Goal: Information Seeking & Learning: Compare options

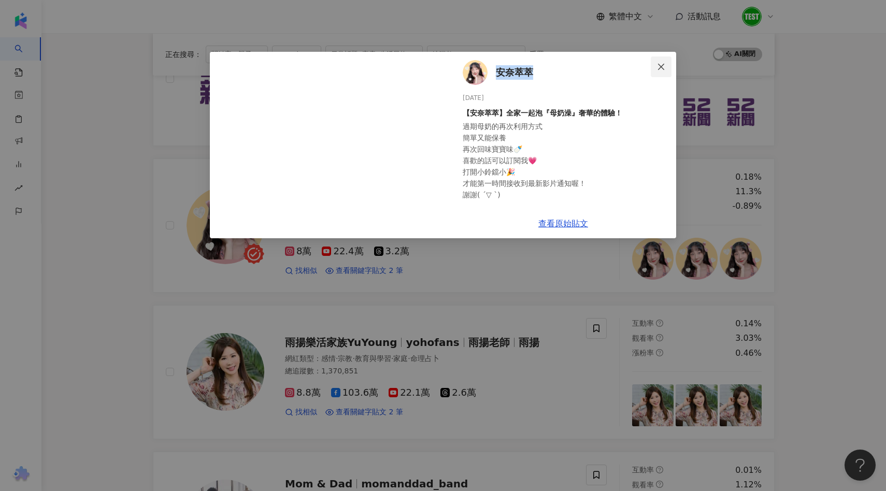
scroll to position [168, 0]
click at [662, 62] on button "Close" at bounding box center [661, 66] width 21 height 21
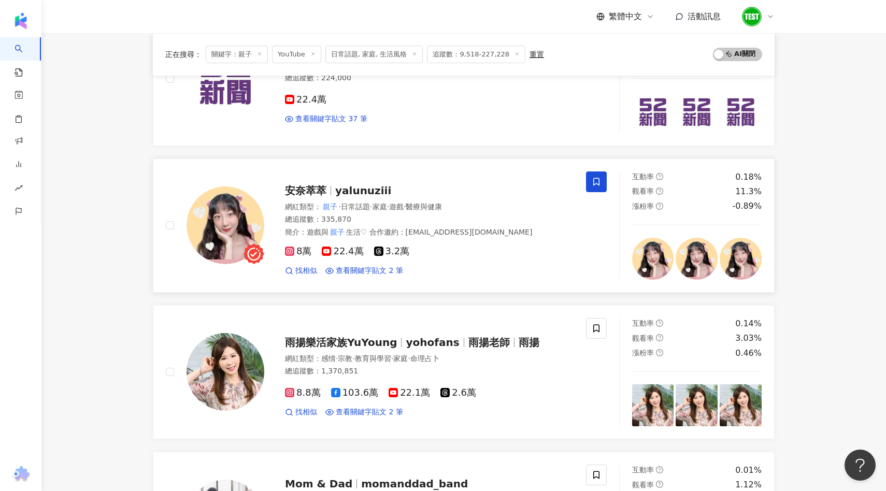
scroll to position [0, 0]
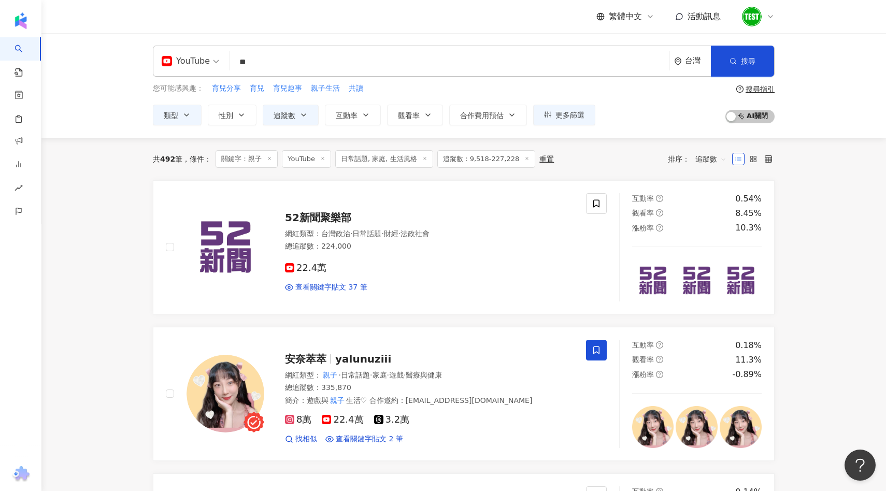
drag, startPoint x: 277, startPoint y: 60, endPoint x: 191, endPoint y: 60, distance: 86.0
click at [191, 60] on div "YouTube ** 台灣 搜尋 customizedTag 網紅類型 家庭 / 親子 旅遊 / 親子 旅遊 無邊際親子無邊際親子 6,190 追蹤者 容容F…" at bounding box center [464, 61] width 622 height 31
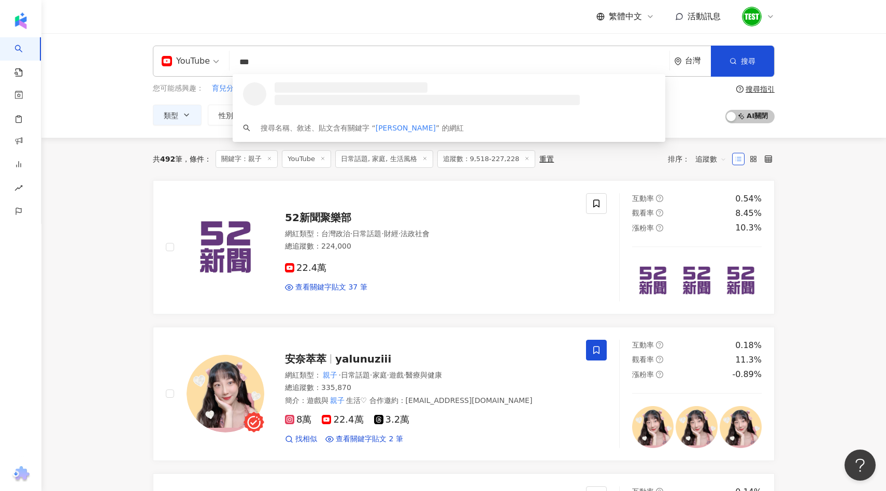
type input "**"
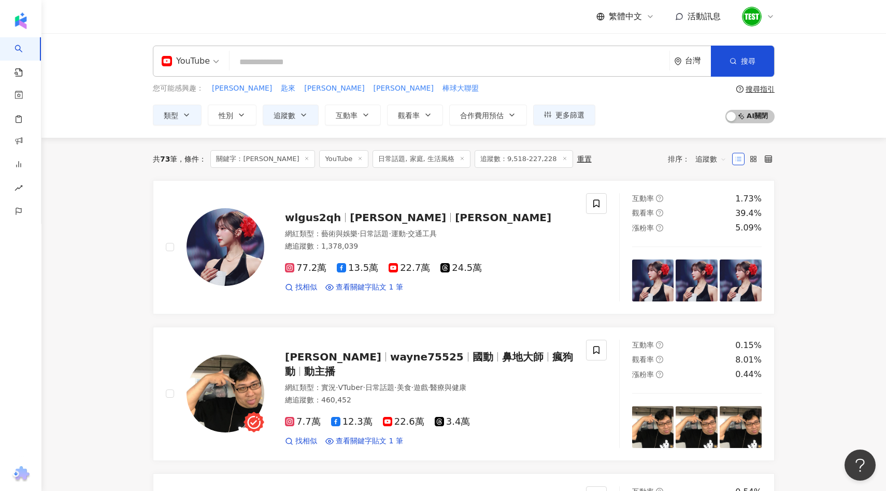
click at [373, 59] on input "search" at bounding box center [450, 62] width 432 height 20
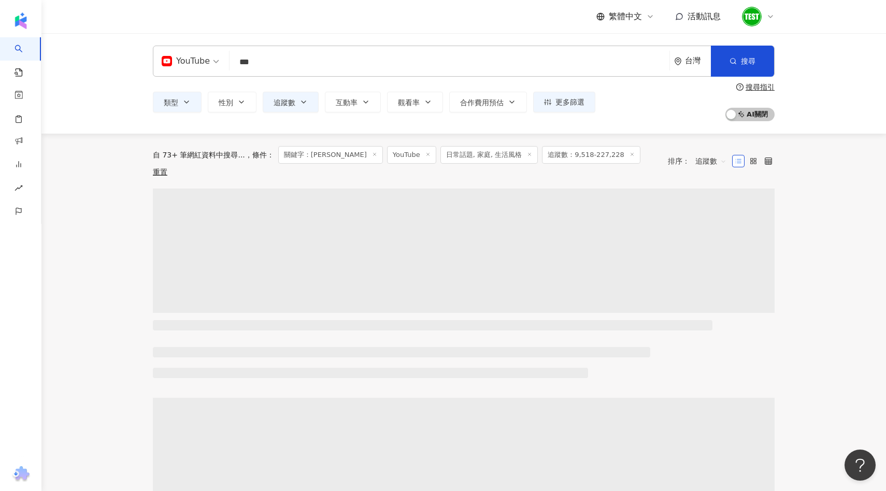
type input "***"
click at [440, 152] on span "日常話題, 家庭, 生活風格" at bounding box center [489, 155] width 98 height 18
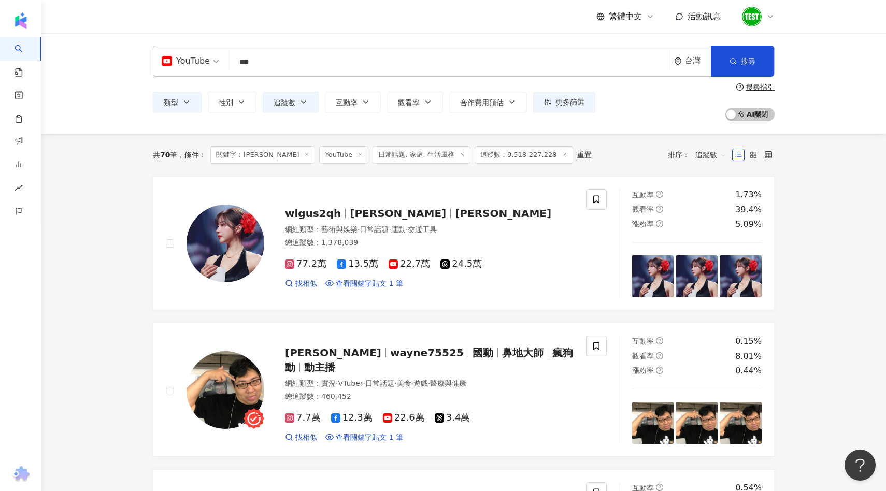
click at [460, 153] on icon at bounding box center [462, 154] width 5 height 5
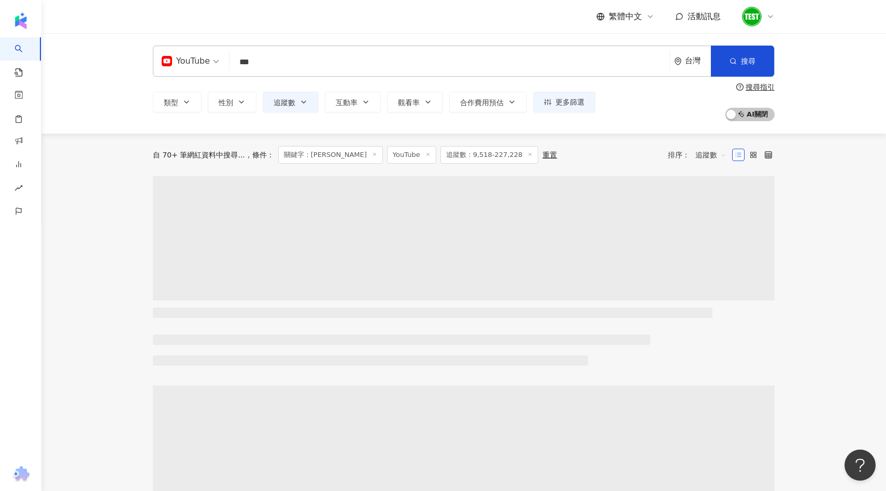
click at [527, 154] on icon at bounding box center [529, 154] width 5 height 5
click at [430, 154] on icon at bounding box center [432, 154] width 5 height 5
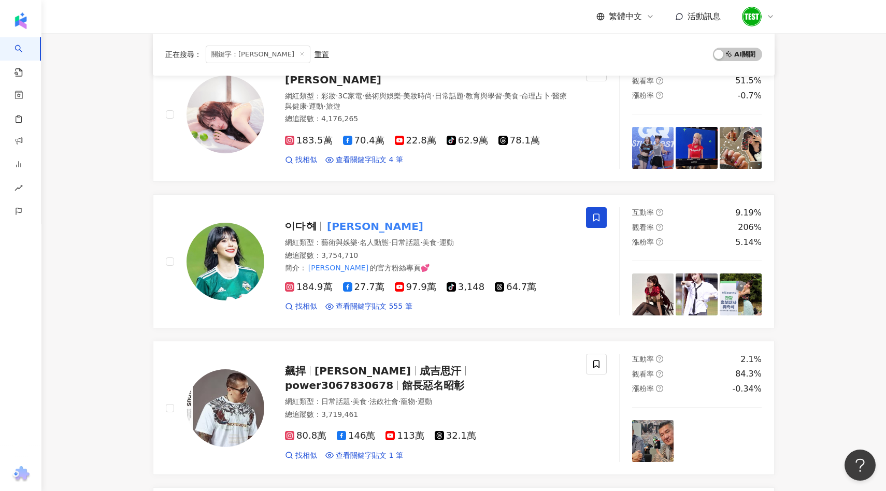
scroll to position [875, 0]
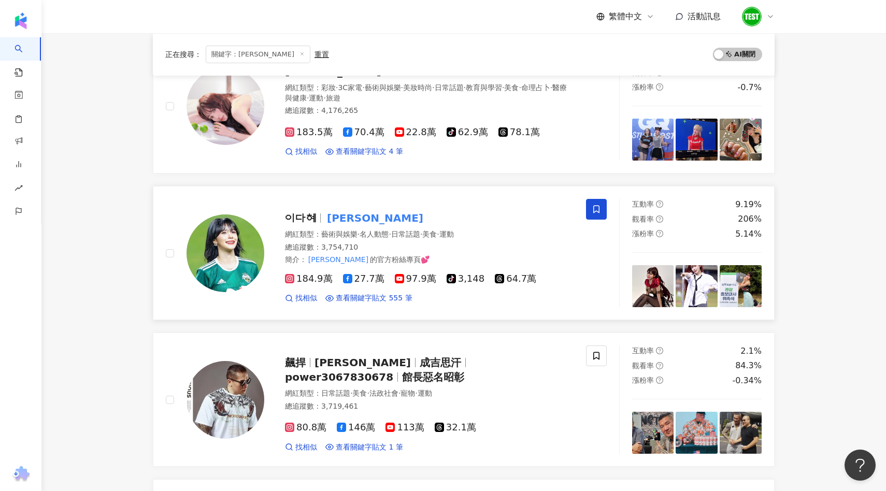
click at [332, 220] on mark "[PERSON_NAME]" at bounding box center [375, 218] width 101 height 17
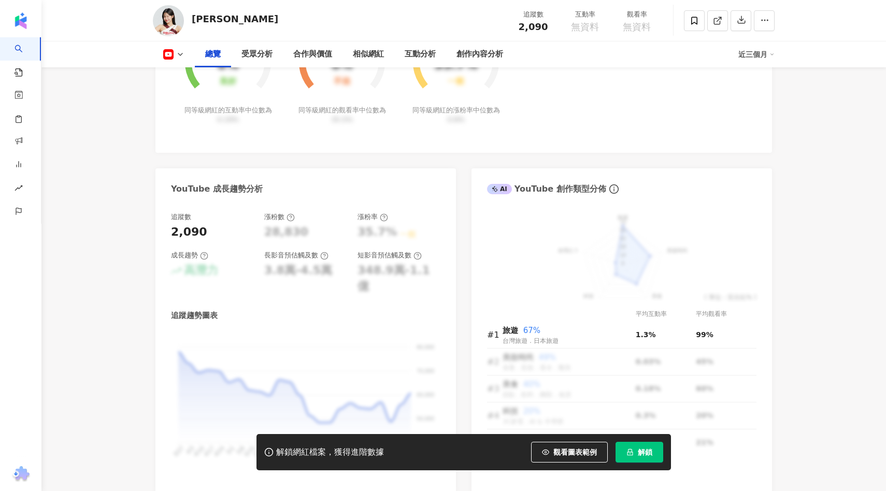
scroll to position [830, 0]
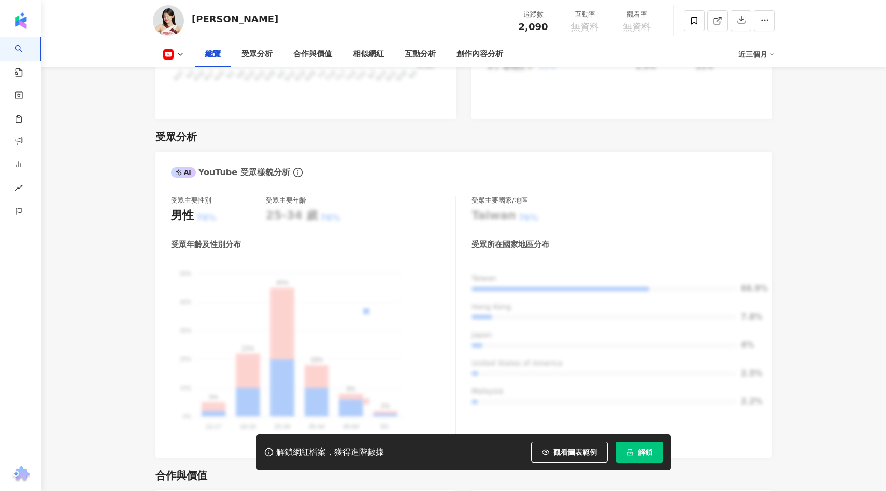
click at [642, 463] on div "解鎖網紅檔案，獲得進階數據 觀看圖表範例 解鎖" at bounding box center [463, 452] width 414 height 36
click at [642, 459] on button "解鎖" at bounding box center [640, 452] width 48 height 21
click at [170, 55] on rect at bounding box center [168, 54] width 9 height 6
click at [307, 130] on div "受眾分析" at bounding box center [463, 137] width 617 height 15
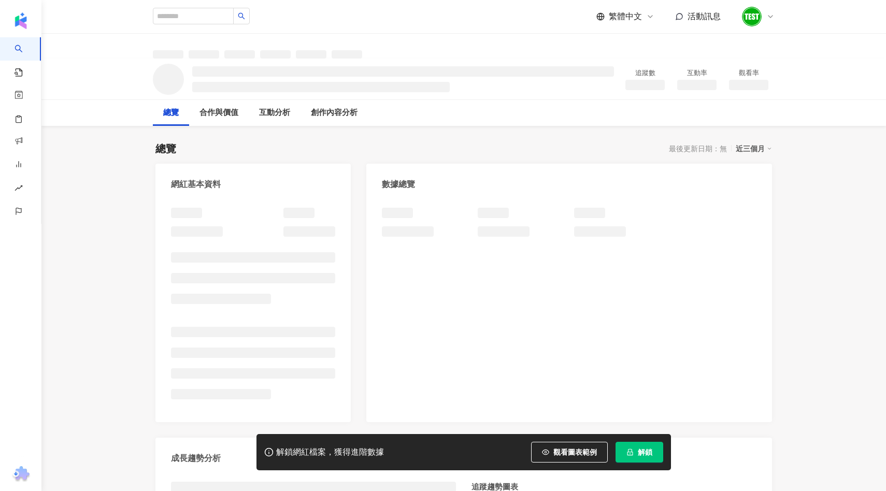
click at [637, 450] on button "解鎖" at bounding box center [640, 452] width 48 height 21
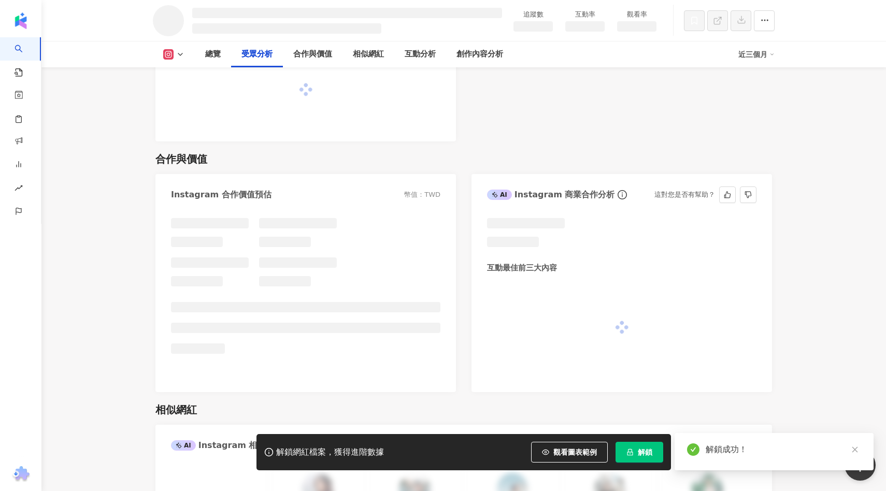
scroll to position [1084, 0]
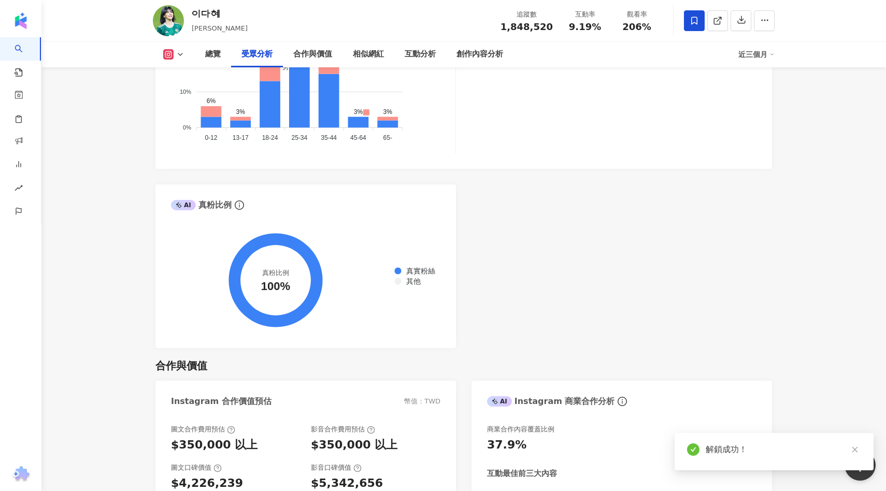
scroll to position [1128, 0]
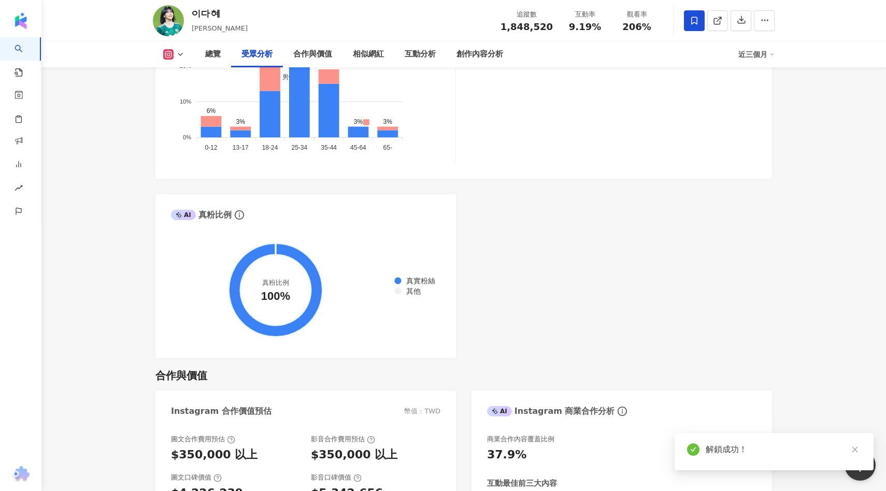
click at [180, 51] on icon at bounding box center [180, 54] width 8 height 8
click at [178, 52] on icon at bounding box center [180, 54] width 8 height 8
click at [177, 55] on icon at bounding box center [180, 54] width 8 height 8
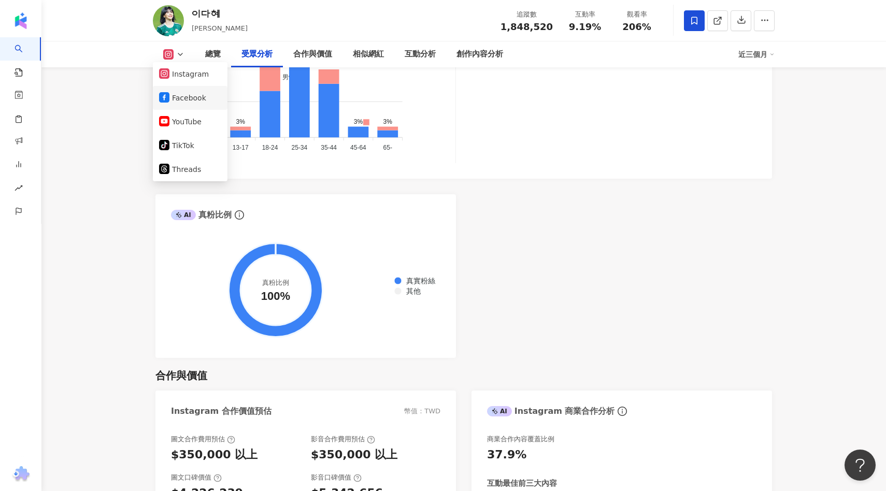
click at [173, 91] on button "Facebook" at bounding box center [190, 98] width 62 height 15
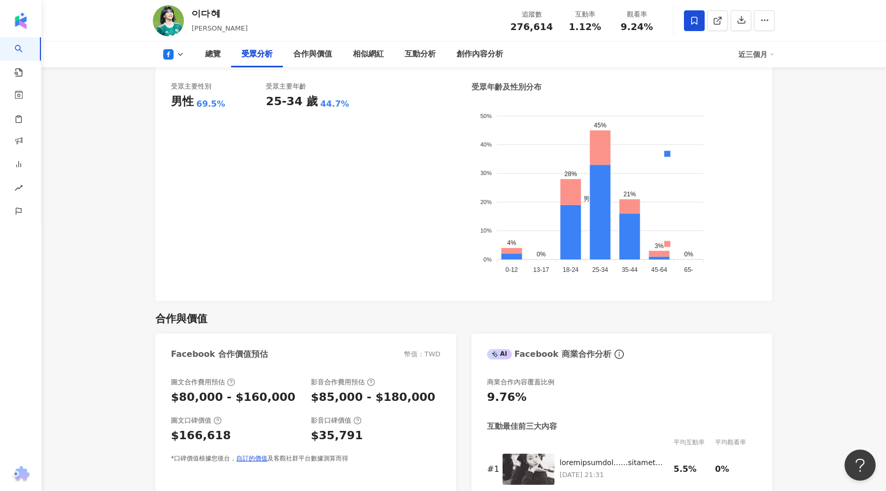
scroll to position [1198, 0]
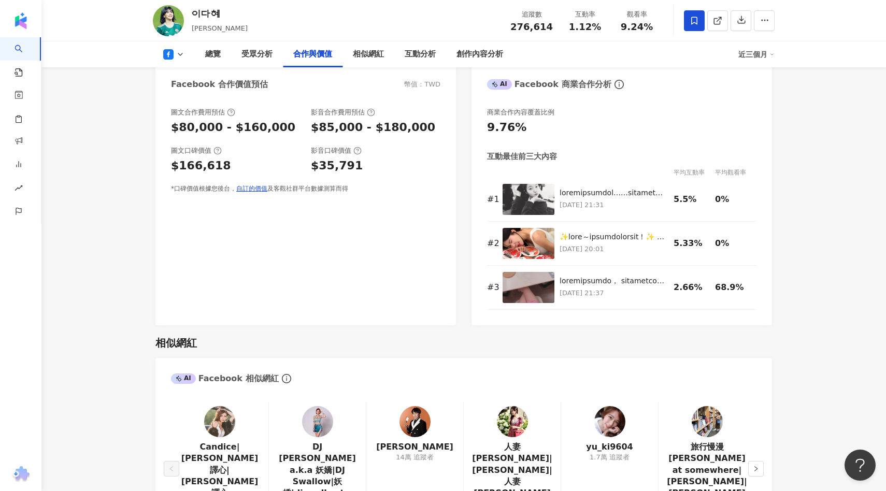
click at [174, 52] on button at bounding box center [174, 54] width 42 height 10
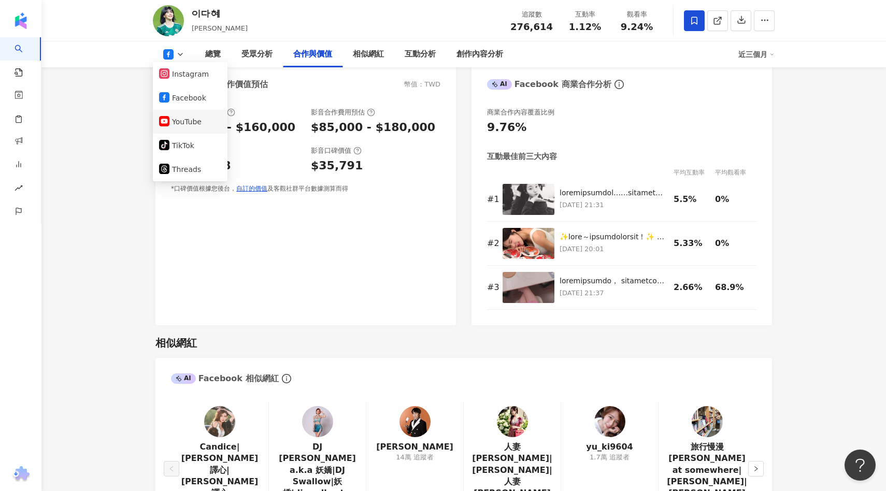
click at [182, 113] on li "YouTube" at bounding box center [190, 122] width 75 height 24
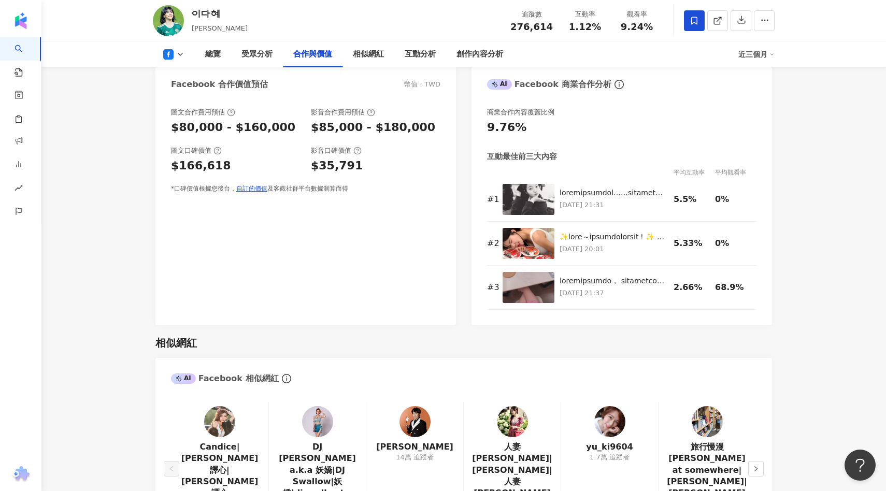
click at [180, 58] on icon at bounding box center [180, 54] width 8 height 8
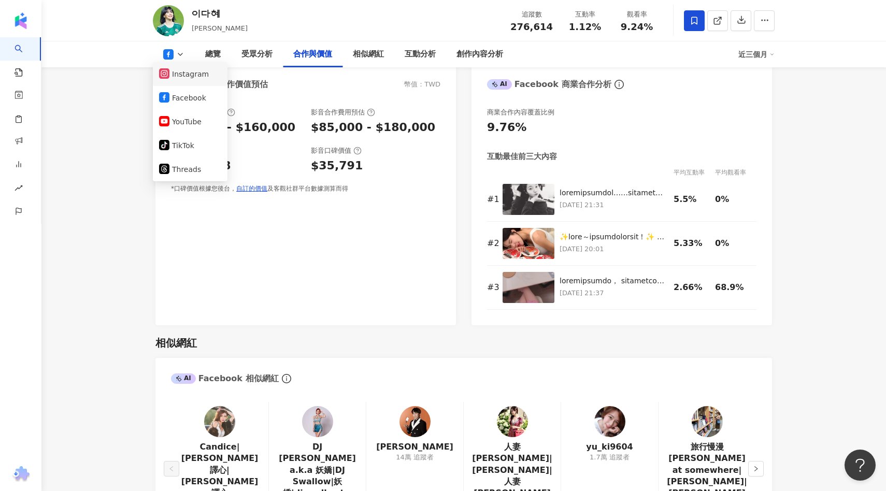
click at [182, 69] on button "Instagram" at bounding box center [190, 74] width 62 height 15
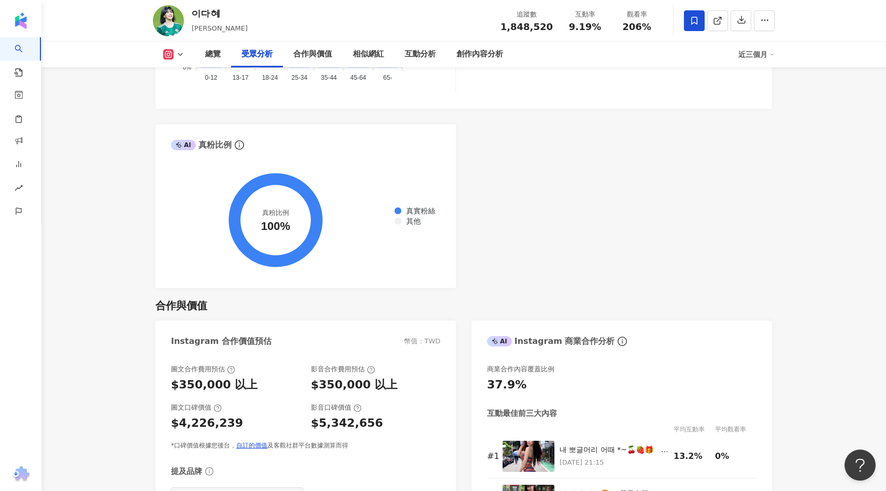
scroll to position [1233, 0]
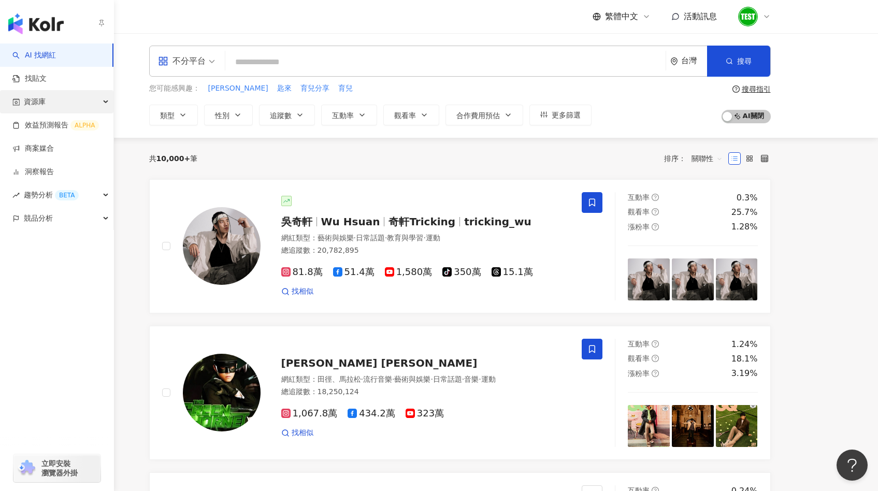
click at [81, 107] on div "資源庫" at bounding box center [56, 101] width 113 height 23
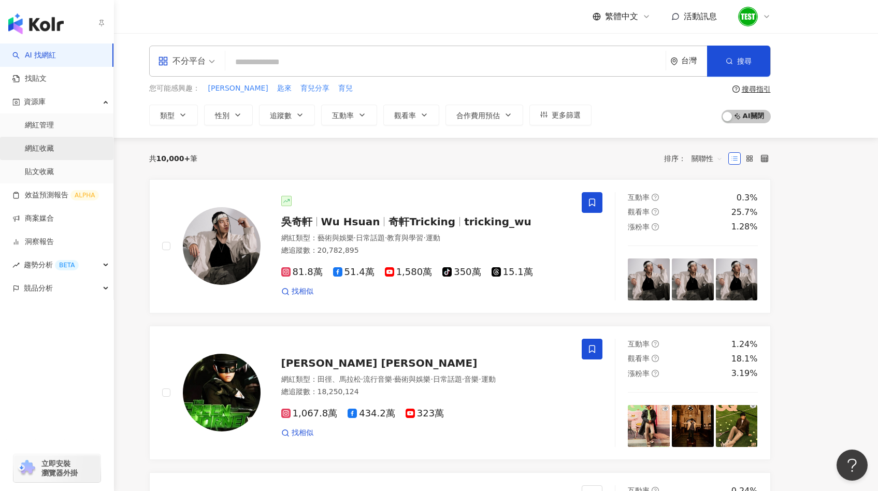
click at [54, 144] on link "網紅收藏" at bounding box center [39, 149] width 29 height 10
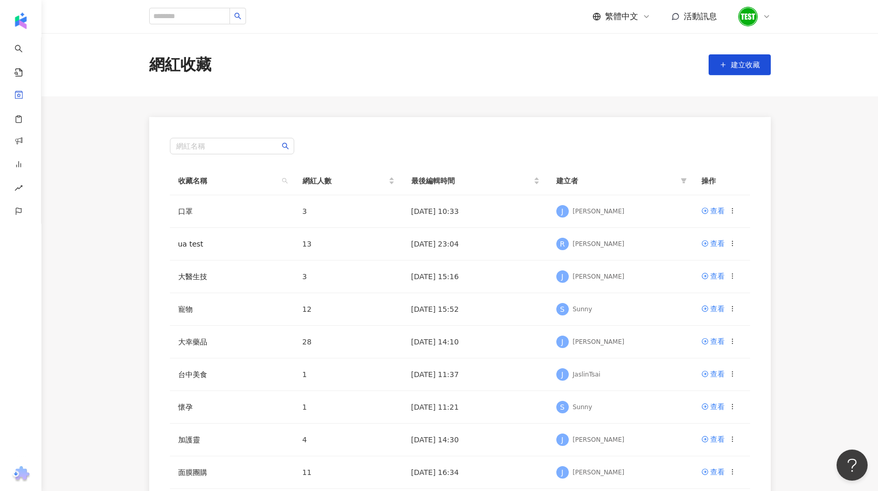
click at [765, 16] on icon at bounding box center [767, 17] width 4 height 2
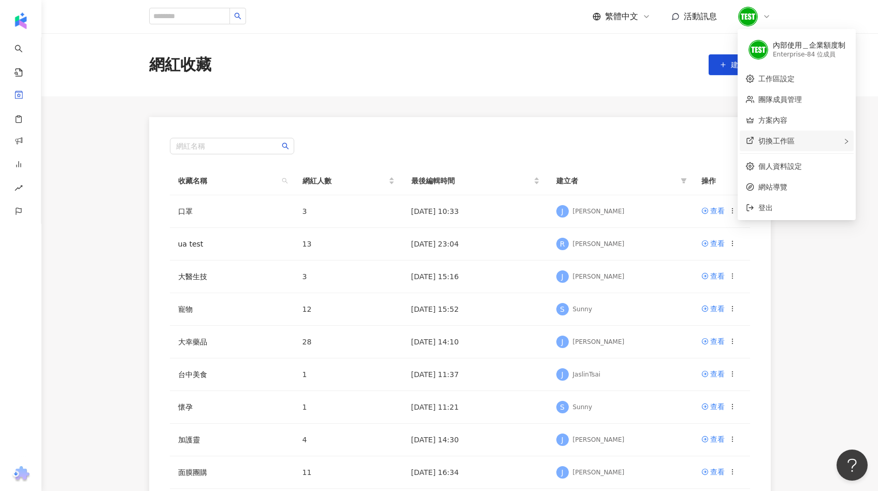
click at [761, 145] on div "切換工作區" at bounding box center [797, 141] width 114 height 21
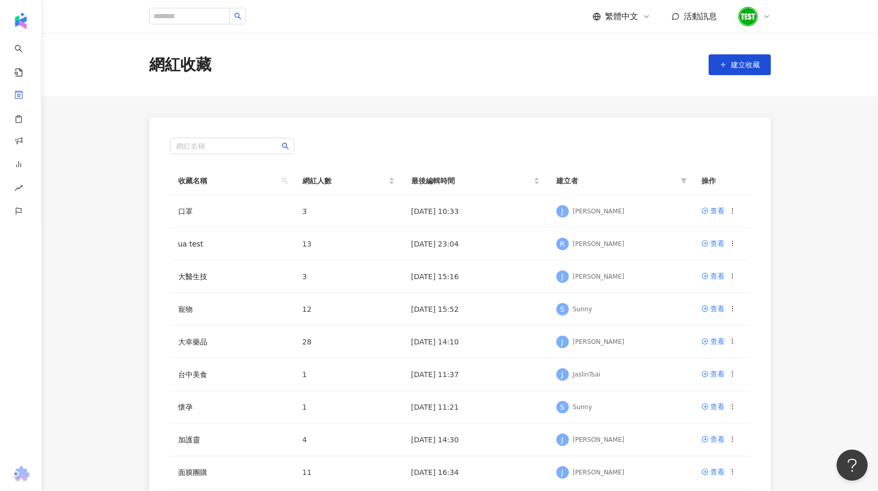
click at [678, 101] on main "網紅收藏 建立收藏 網紅名稱 收藏名稱 網紅人數 最後編輯時間 建立者 操作 口罩 3 2025/9/2 10:33 J Julie 查看 ua test 1…" at bounding box center [459, 304] width 837 height 542
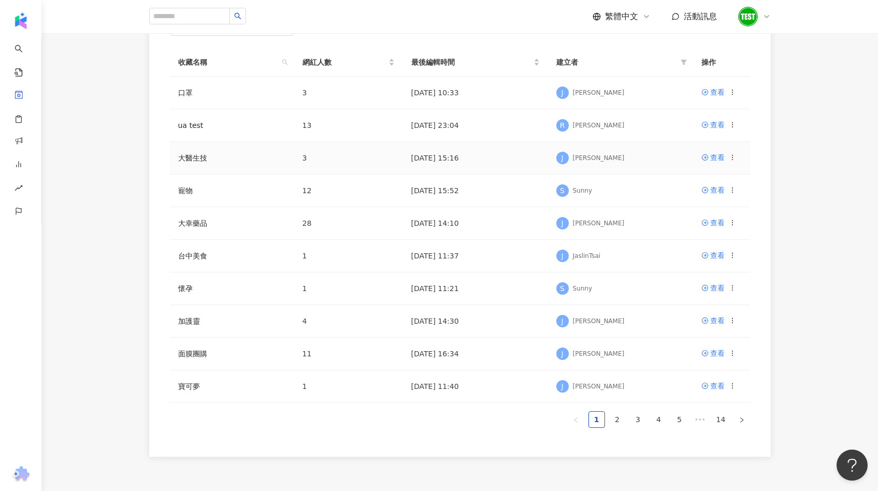
scroll to position [122, 0]
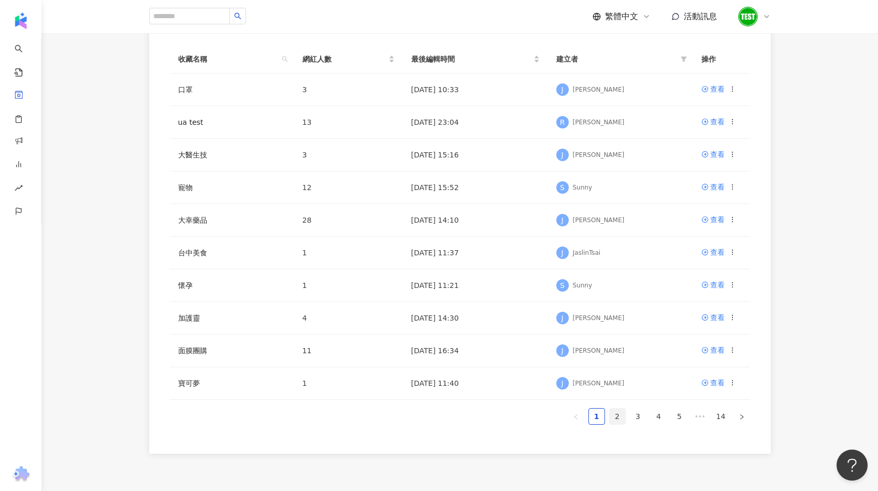
click at [616, 420] on link "2" at bounding box center [618, 417] width 16 height 16
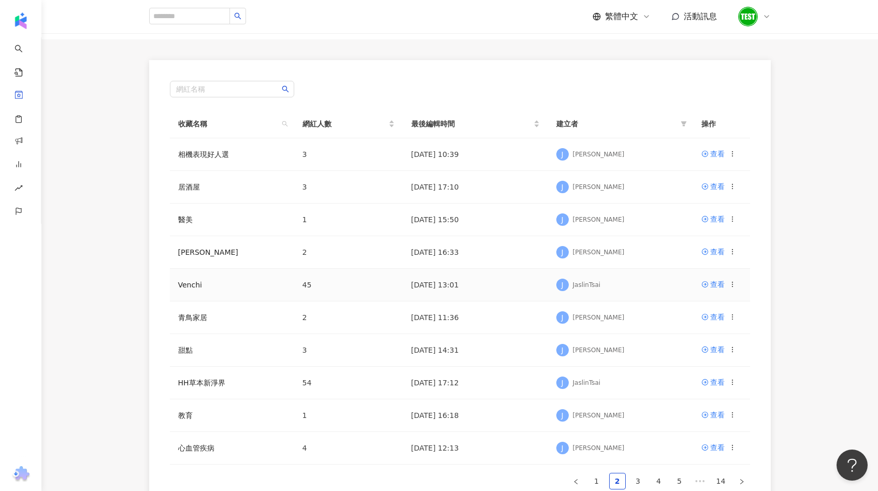
scroll to position [0, 0]
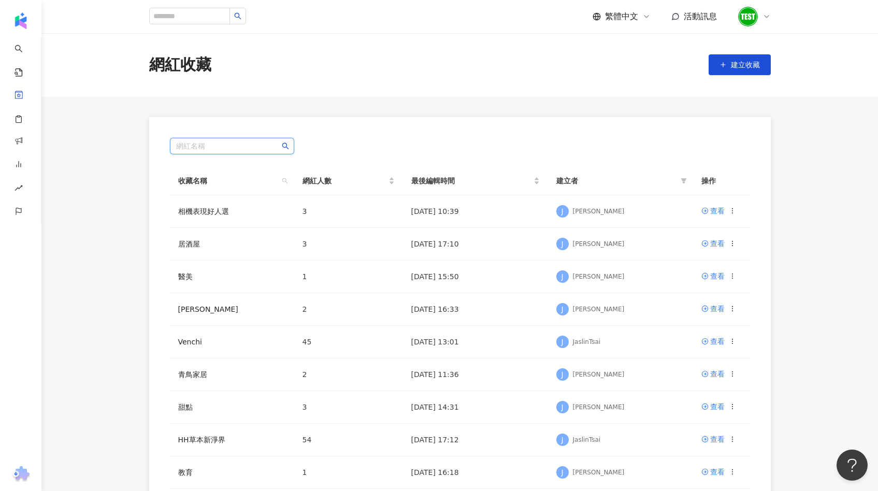
click at [199, 153] on input "search" at bounding box center [232, 146] width 112 height 16
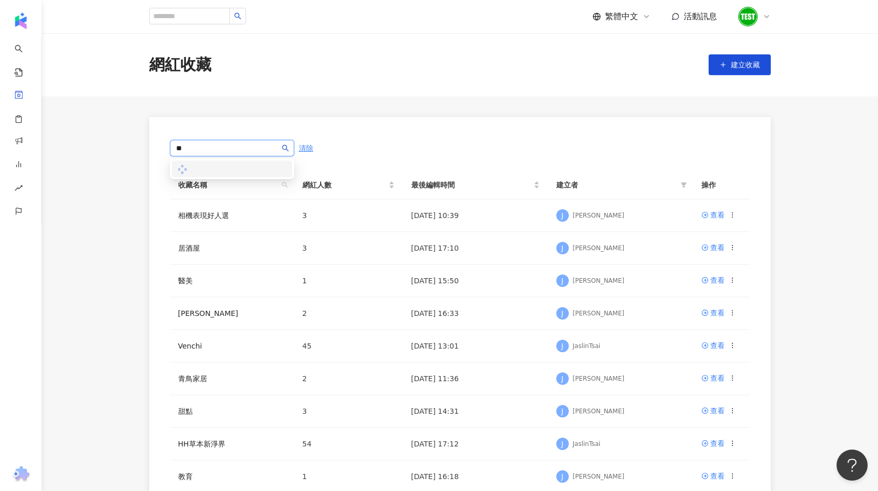
type input "**"
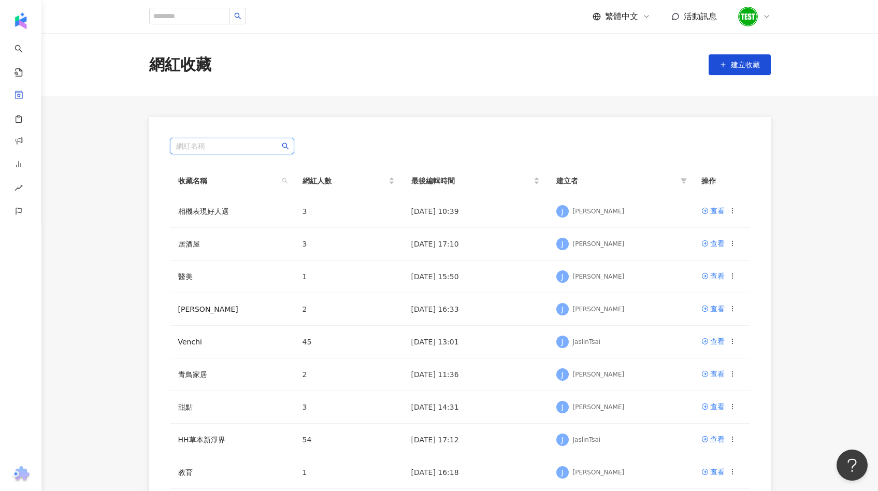
click at [568, 115] on main "網紅收藏 建立收藏 網紅名稱 收藏名稱 網紅人數 最後編輯時間 建立者 操作 相機表現好人選 3 2025/8/7 10:39 J Julie 查看 居酒屋 …" at bounding box center [459, 304] width 837 height 542
click at [723, 69] on button "建立收藏" at bounding box center [740, 64] width 62 height 21
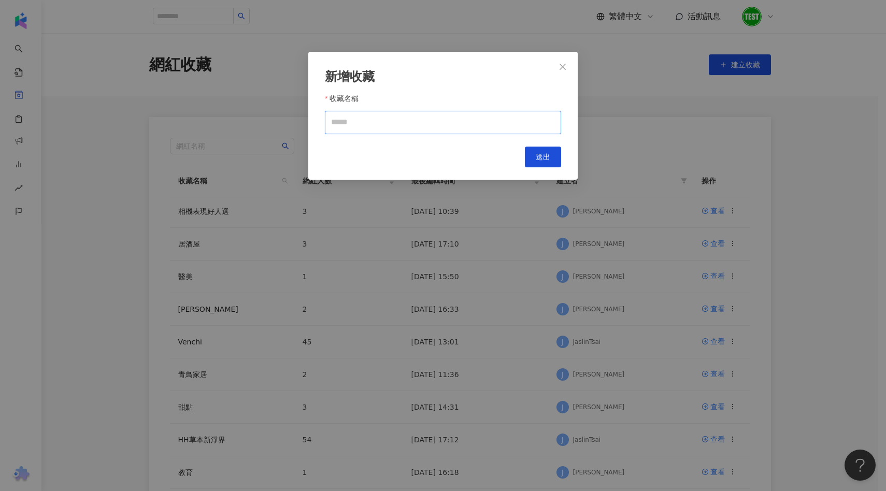
click at [477, 113] on input "收藏名稱" at bounding box center [443, 122] width 236 height 23
type input "*********"
click at [555, 152] on button "送出" at bounding box center [543, 157] width 36 height 21
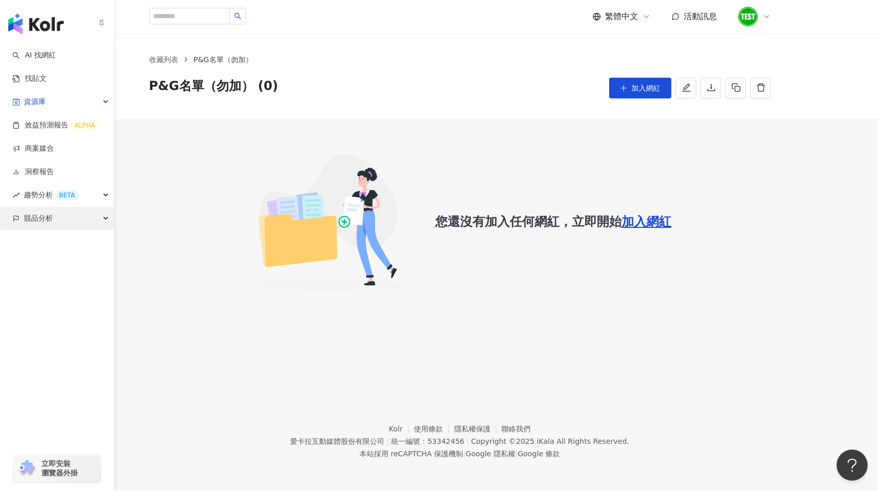
click at [37, 222] on span "競品分析" at bounding box center [38, 218] width 29 height 23
click at [51, 261] on link "關鍵字提及分析" at bounding box center [50, 265] width 51 height 10
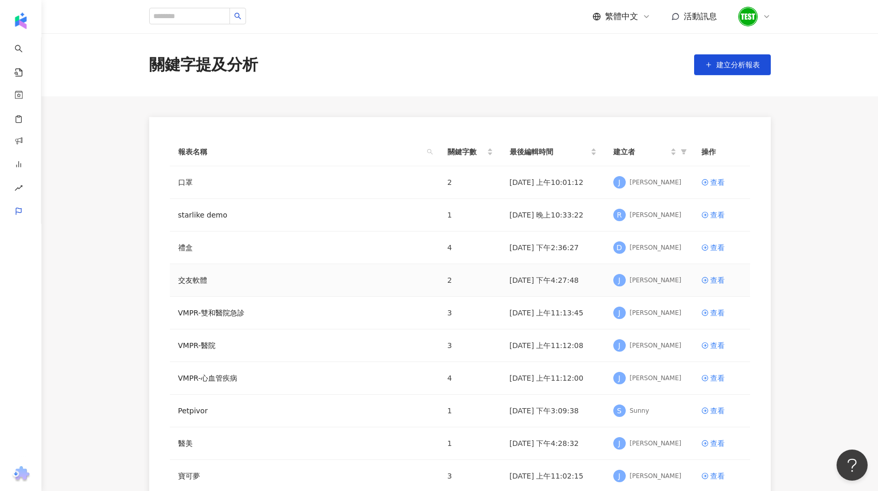
scroll to position [152, 0]
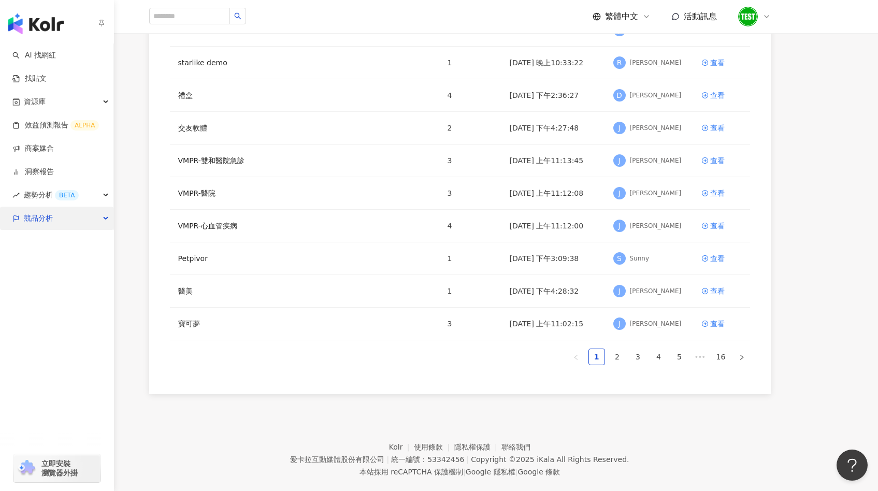
click at [27, 214] on span "競品分析" at bounding box center [38, 218] width 29 height 23
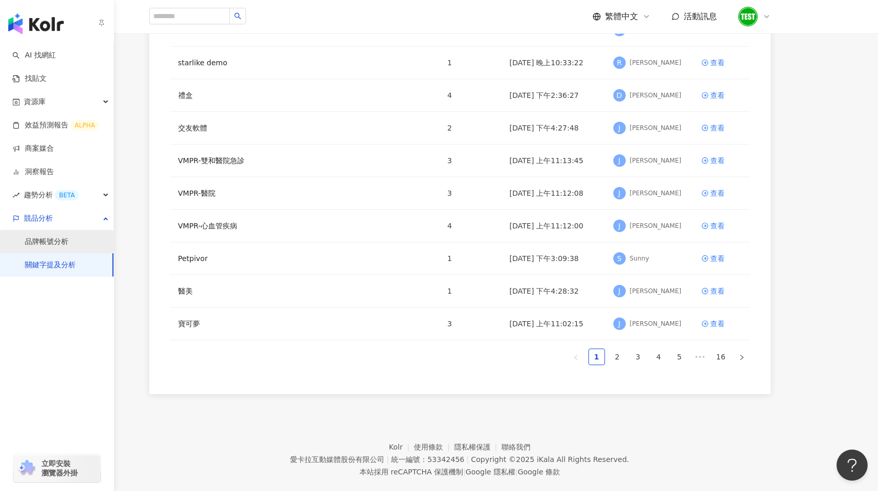
click at [42, 237] on link "品牌帳號分析" at bounding box center [47, 242] width 44 height 10
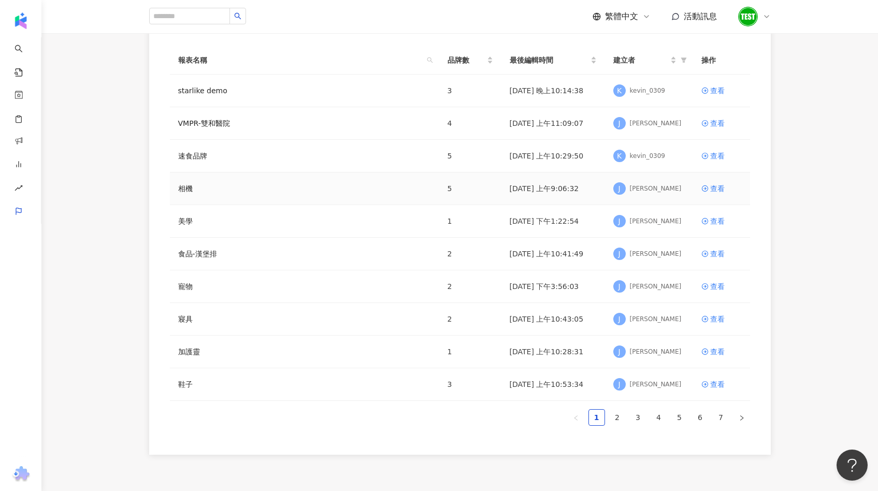
scroll to position [170, 0]
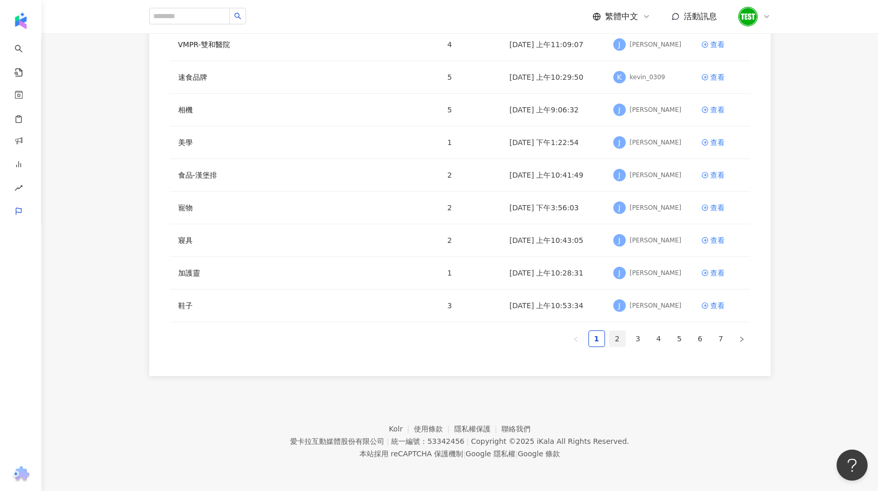
click at [614, 337] on link "2" at bounding box center [618, 339] width 16 height 16
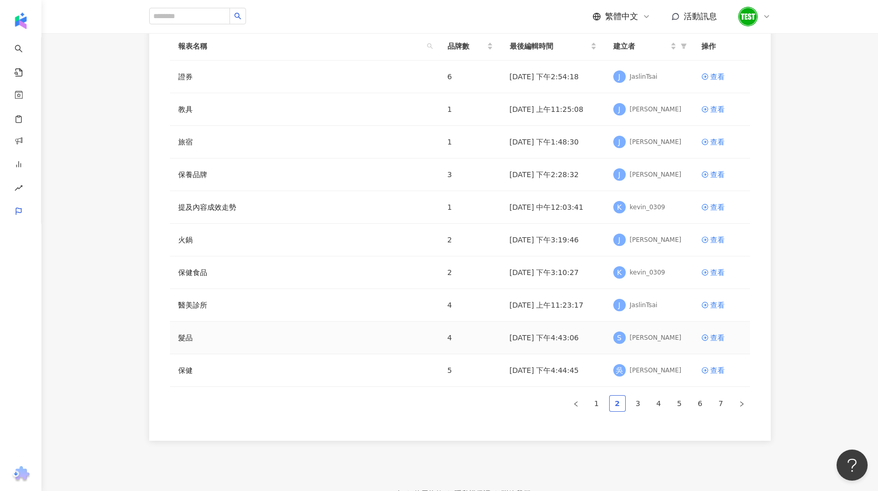
scroll to position [79, 0]
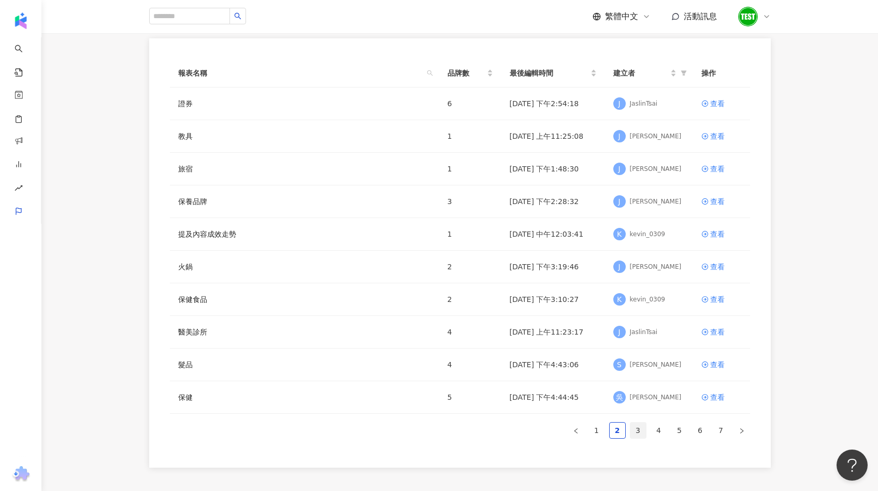
click at [640, 431] on link "3" at bounding box center [639, 431] width 16 height 16
click at [663, 437] on link "4" at bounding box center [659, 431] width 16 height 16
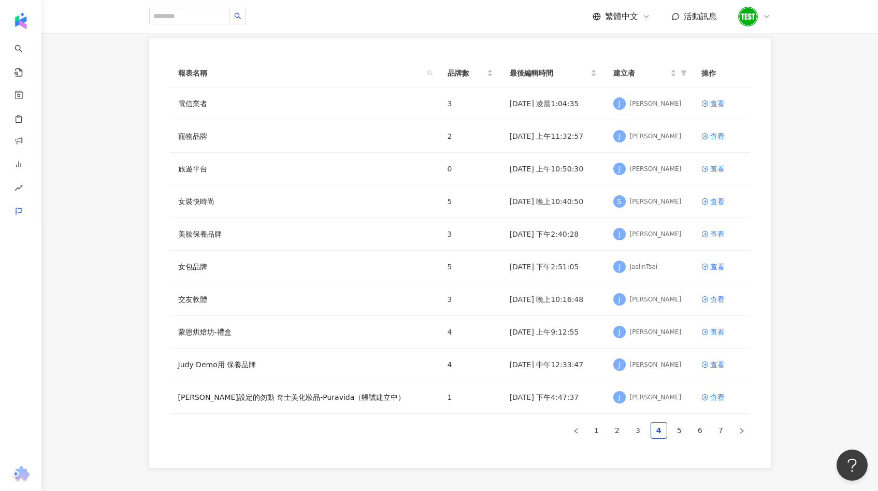
click at [690, 430] on ul "1 2 3 4 5 6 7" at bounding box center [460, 430] width 580 height 17
click at [679, 429] on link "5" at bounding box center [680, 431] width 16 height 16
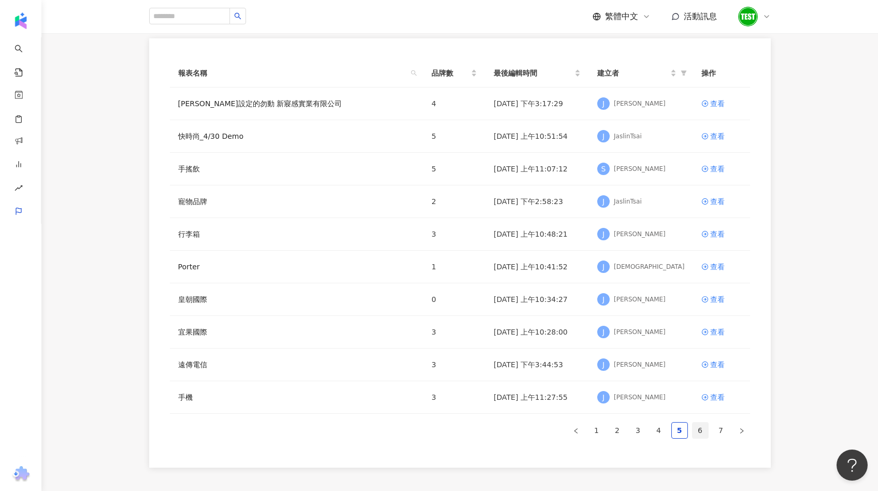
click at [699, 433] on link "6" at bounding box center [701, 431] width 16 height 16
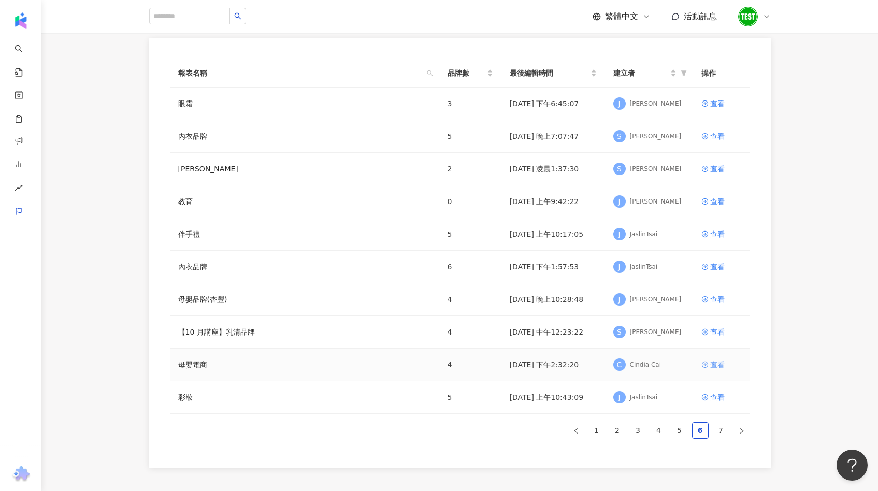
click at [718, 364] on div "查看" at bounding box center [717, 364] width 15 height 11
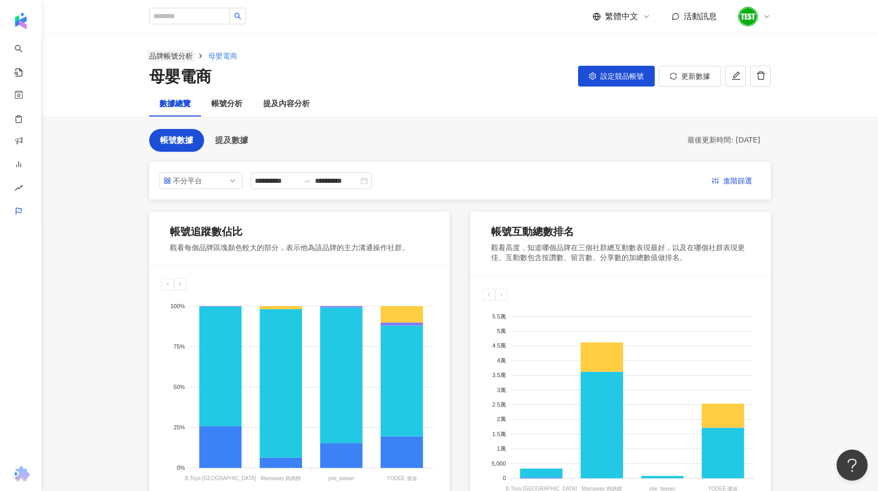
click at [184, 54] on link "品牌帳號分析" at bounding box center [171, 55] width 48 height 11
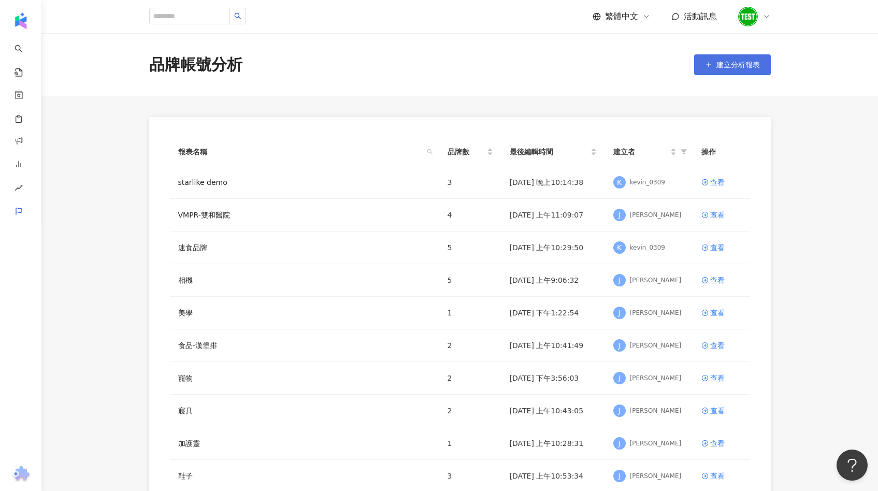
click at [730, 66] on span "建立分析報表" at bounding box center [739, 65] width 44 height 8
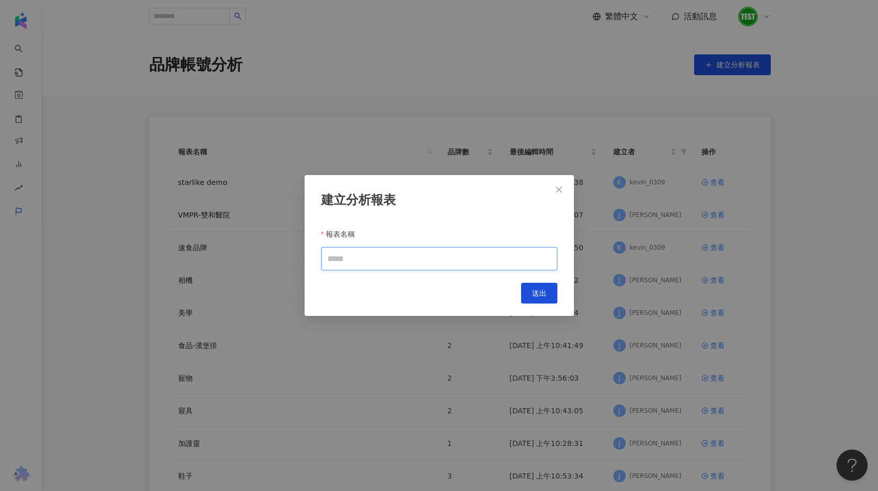
click at [465, 254] on input "報表名稱" at bounding box center [439, 258] width 236 height 23
type input "****"
click at [536, 291] on span "送出" at bounding box center [539, 293] width 15 height 8
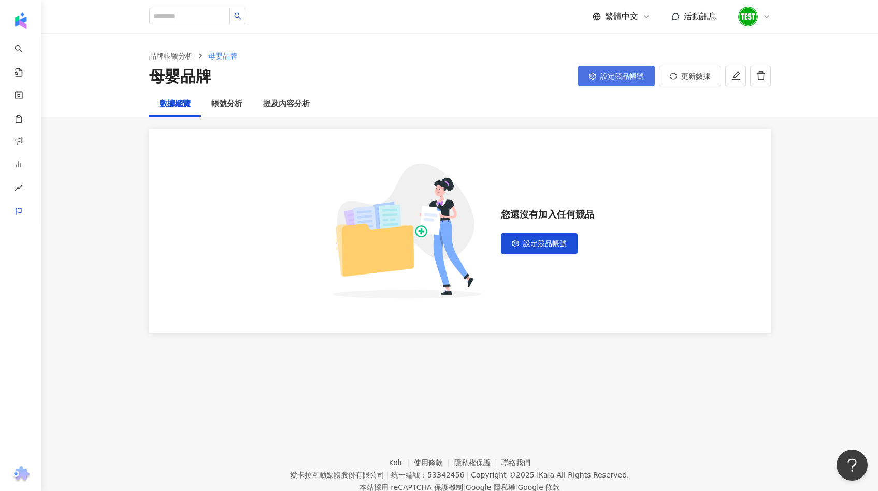
click at [640, 78] on span "設定競品帳號" at bounding box center [622, 76] width 44 height 8
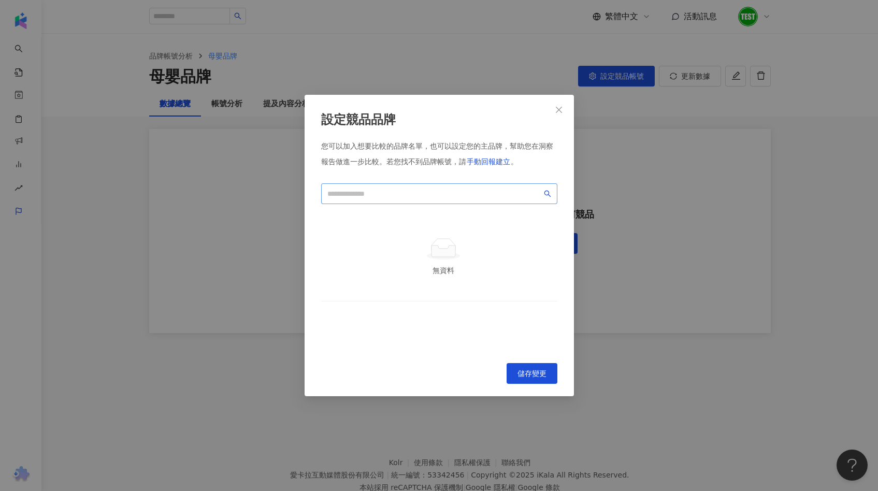
click at [498, 200] on span at bounding box center [439, 193] width 236 height 21
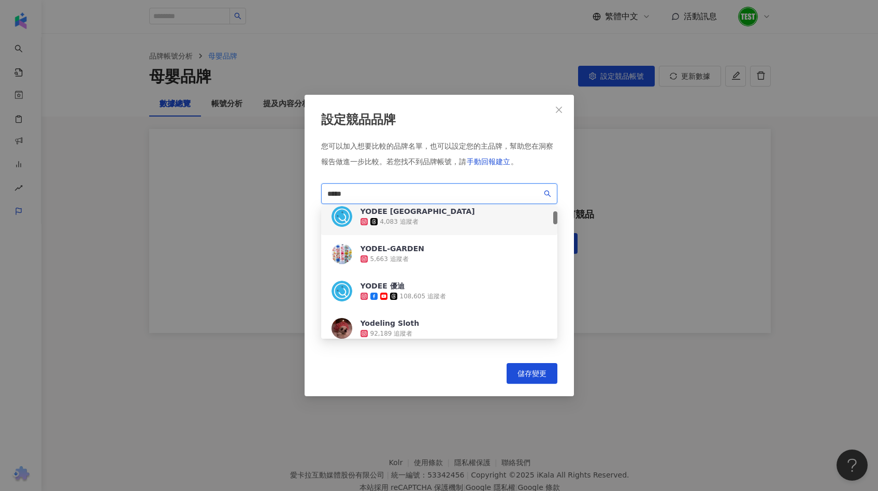
scroll to position [53, 0]
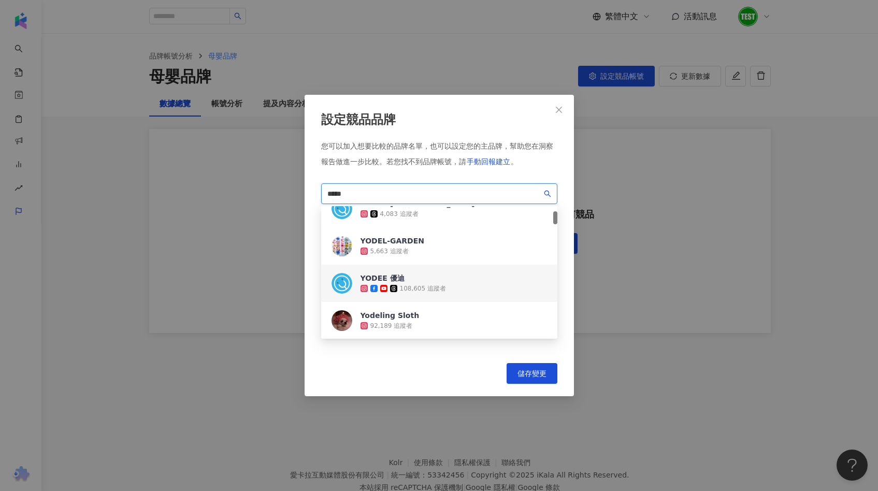
click at [440, 288] on div "108,605 追蹤者" at bounding box center [423, 288] width 46 height 9
drag, startPoint x: 394, startPoint y: 193, endPoint x: 326, endPoint y: 192, distance: 68.4
click at [326, 192] on span "*****" at bounding box center [439, 193] width 236 height 21
type input "*"
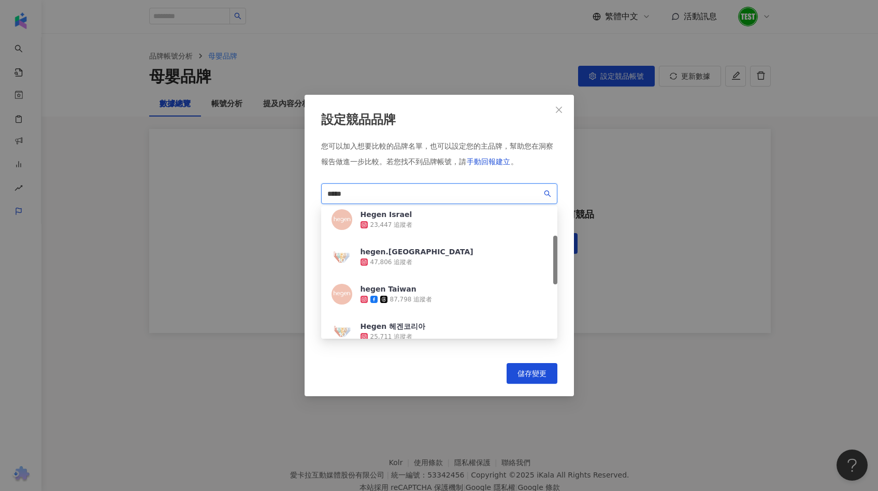
scroll to position [80, 0]
click at [402, 289] on div "hegen Taiwan" at bounding box center [397, 288] width 72 height 10
drag, startPoint x: 382, startPoint y: 190, endPoint x: 308, endPoint y: 189, distance: 74.1
click at [308, 189] on div "設定競品品牌 您可以加入想要比較的品牌名單，也可以設定您的主品牌，幫助您在洞察報告做進一步比較。 若您找不到品牌帳號，請 手動回報建立 。 ***** c94…" at bounding box center [439, 246] width 269 height 302
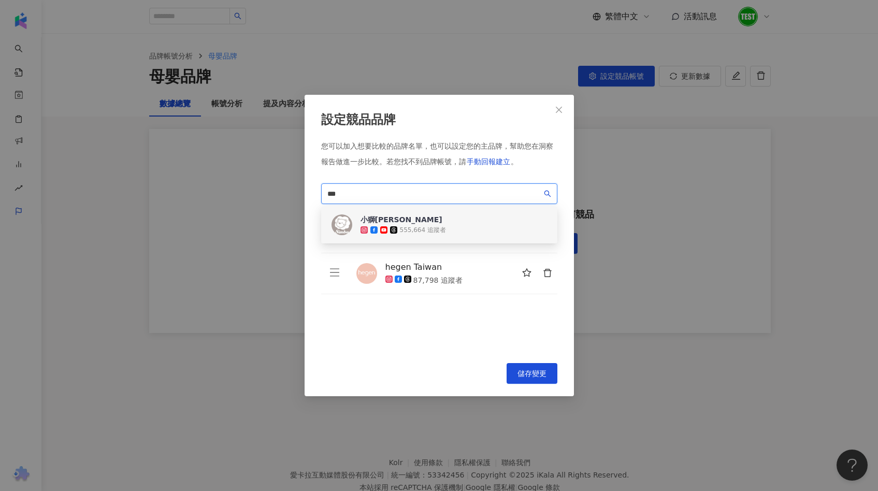
click at [374, 216] on div "小獅王辛巴 Simba" at bounding box center [403, 219] width 85 height 10
drag, startPoint x: 368, startPoint y: 195, endPoint x: 305, endPoint y: 195, distance: 63.2
click at [305, 195] on div "設定競品品牌 您可以加入想要比較的品牌名單，也可以設定您的主品牌，幫助您在洞察報告做進一步比較。 若您找不到品牌帳號，請 手動回報建立 。 *** f2726…" at bounding box center [439, 246] width 269 height 302
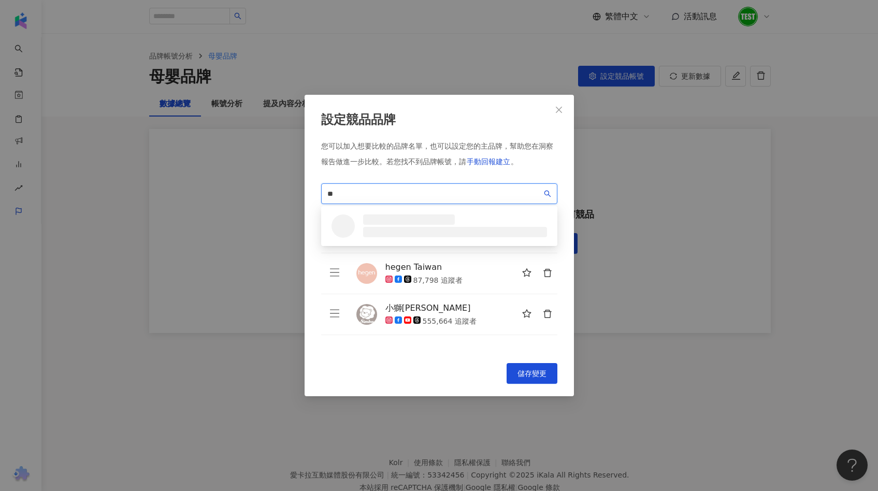
type input "*"
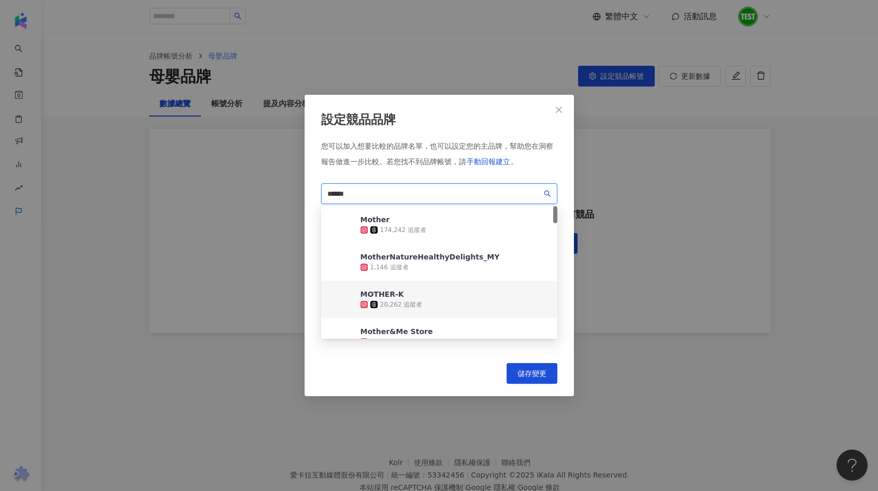
click at [393, 291] on div "MOTHER-K" at bounding box center [392, 294] width 62 height 10
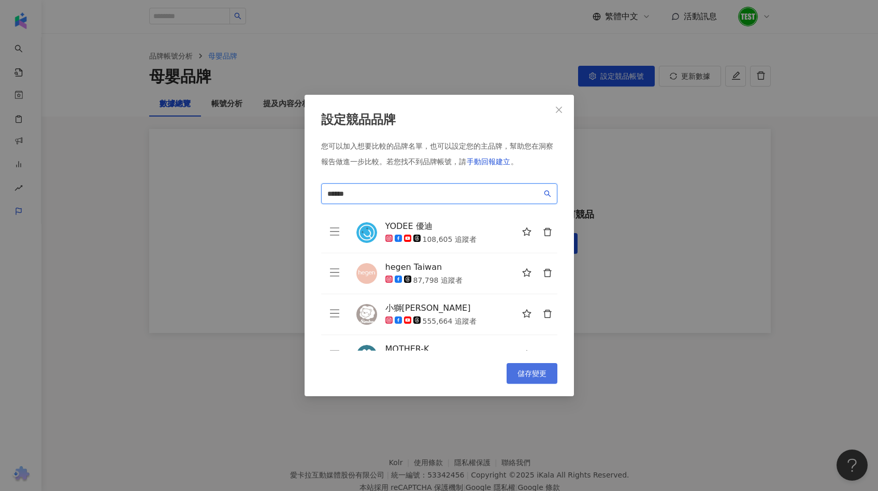
type input "******"
click at [518, 364] on button "儲存變更" at bounding box center [532, 373] width 51 height 21
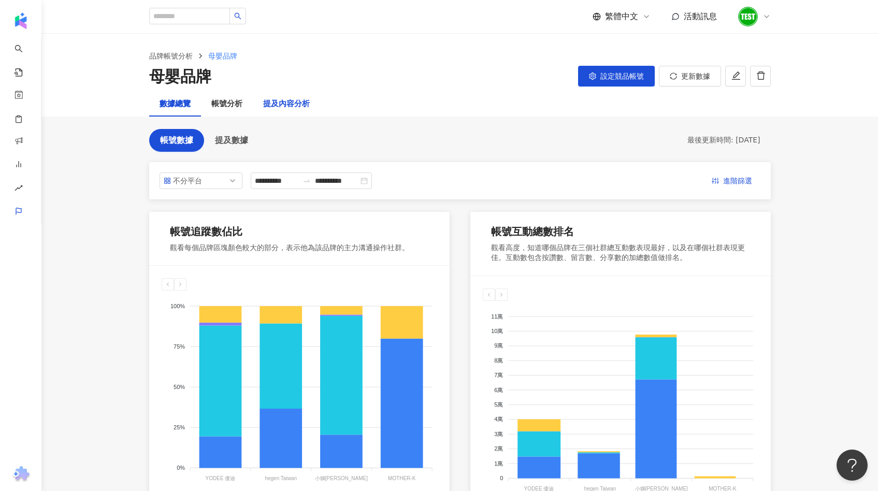
click at [275, 103] on div "提及內容分析" at bounding box center [286, 104] width 47 height 12
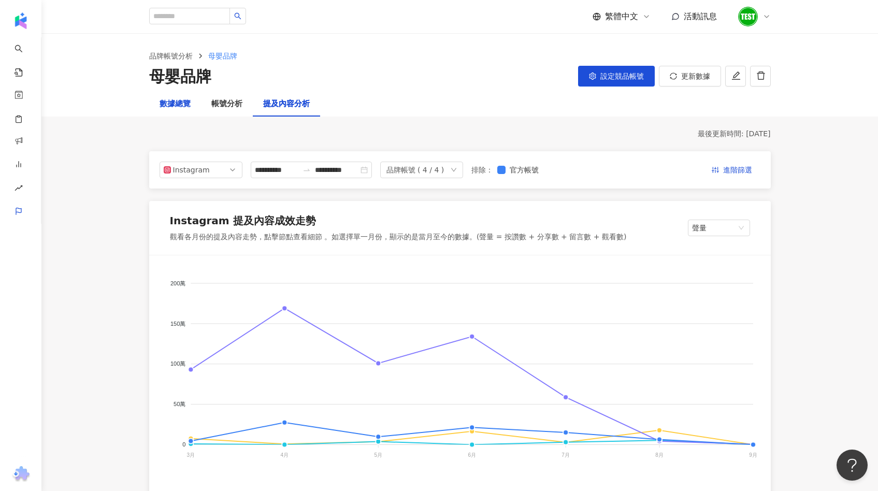
click at [182, 108] on div "數據總覽" at bounding box center [175, 104] width 31 height 12
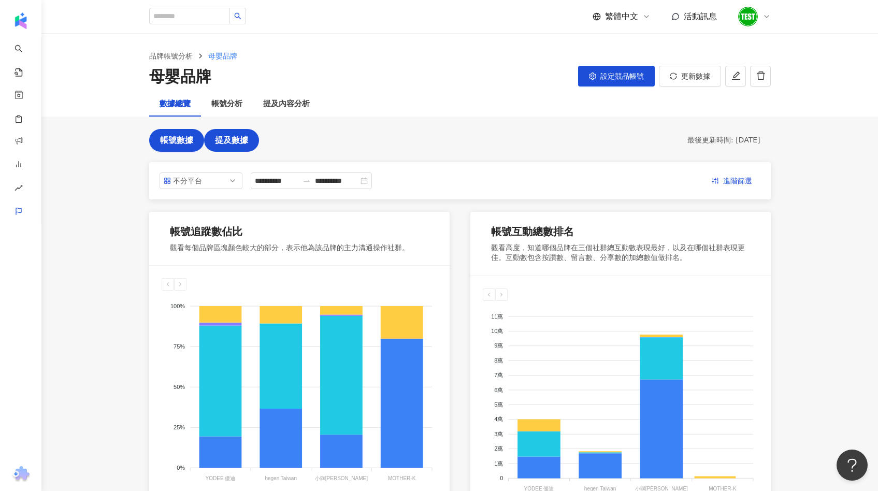
click at [235, 137] on span "提及數據" at bounding box center [231, 140] width 33 height 9
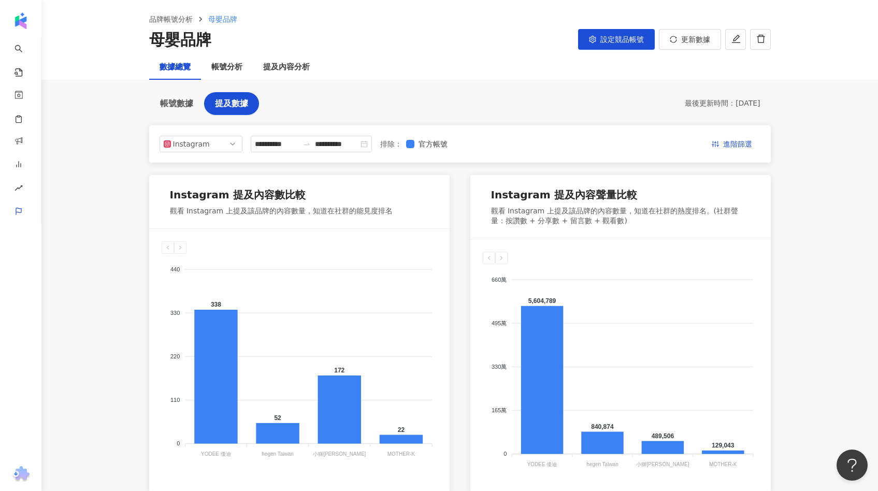
scroll to position [37, 0]
click at [294, 70] on div "提及內容分析" at bounding box center [286, 67] width 47 height 12
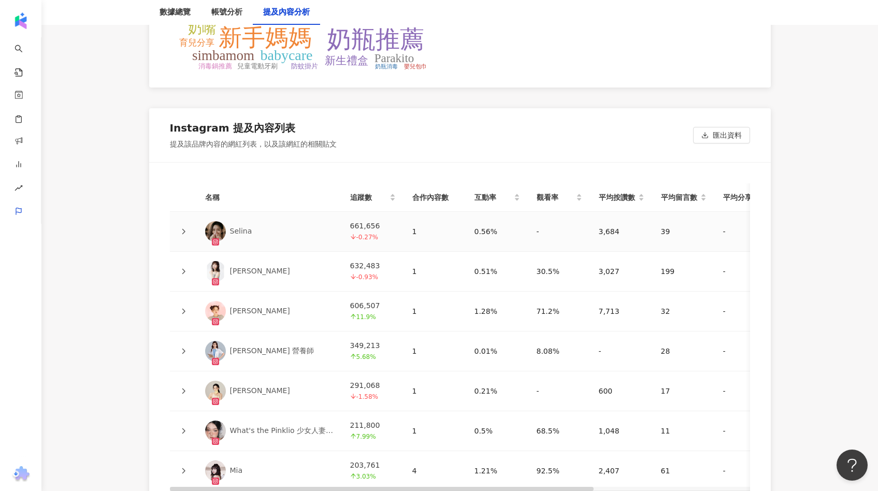
scroll to position [2227, 0]
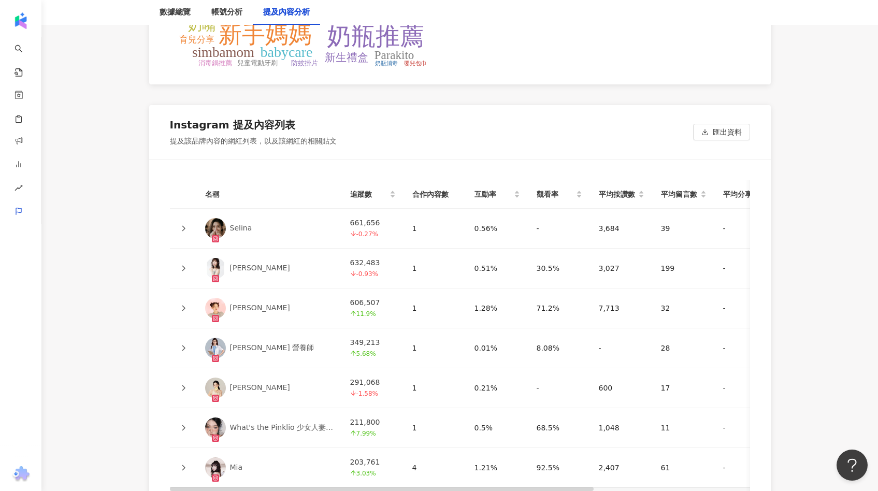
click at [182, 226] on icon at bounding box center [183, 228] width 6 height 6
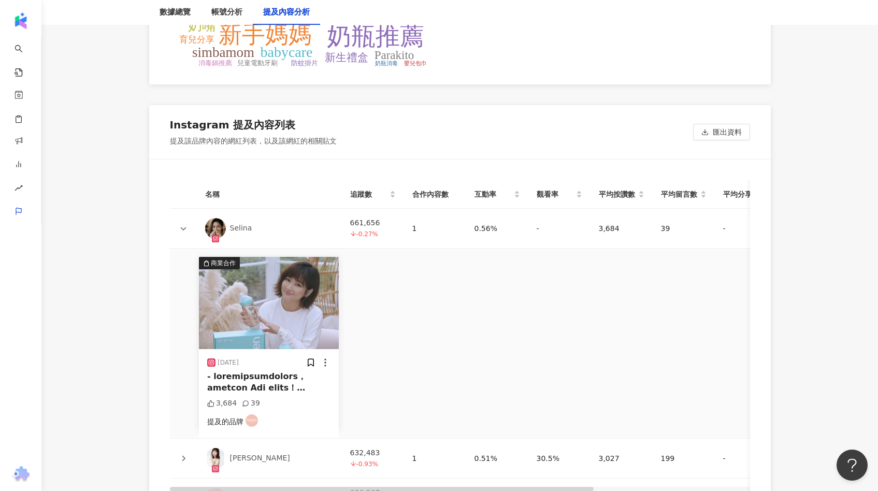
click at [182, 226] on icon at bounding box center [183, 228] width 6 height 6
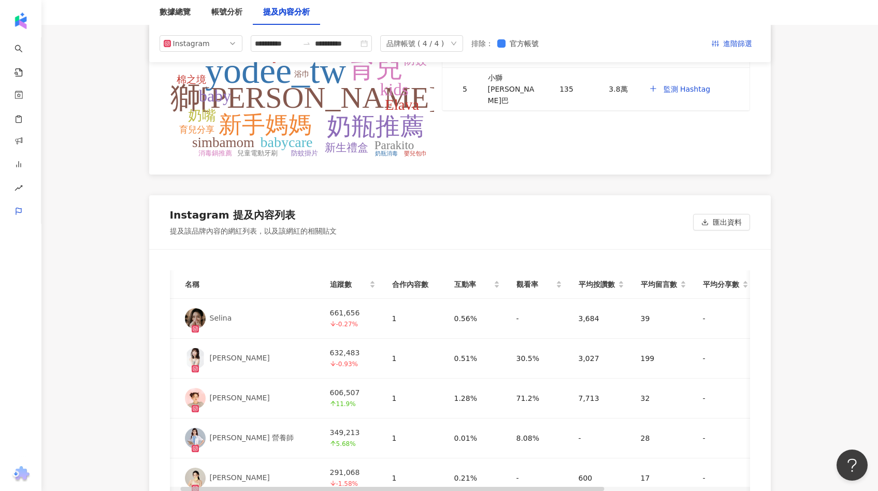
scroll to position [0, 0]
